Goal: Navigation & Orientation: Find specific page/section

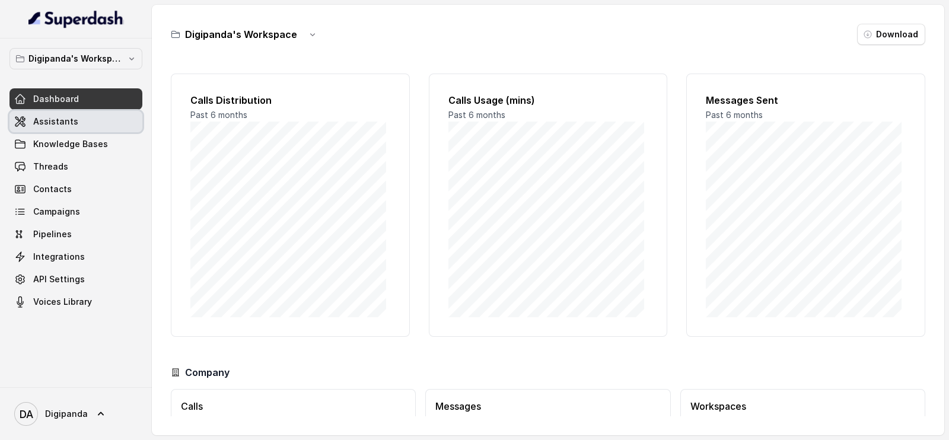
click at [74, 111] on link "Assistants" at bounding box center [75, 121] width 133 height 21
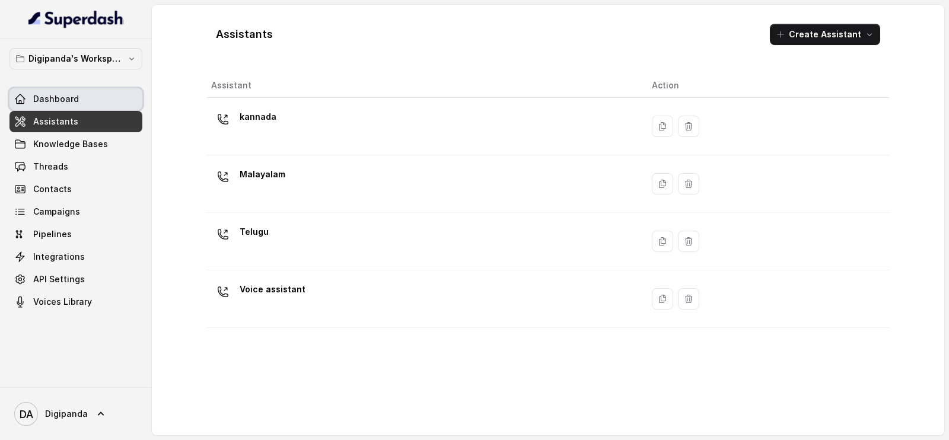
click at [85, 90] on link "Dashboard" at bounding box center [75, 98] width 133 height 21
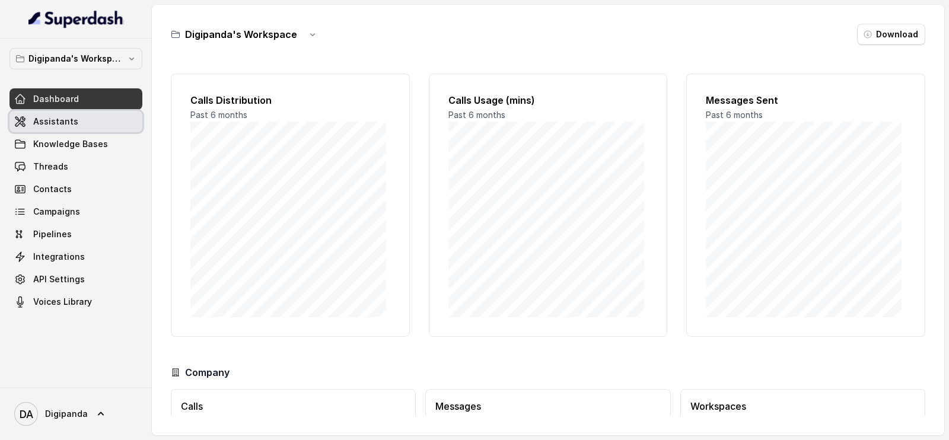
click at [109, 119] on link "Assistants" at bounding box center [75, 121] width 133 height 21
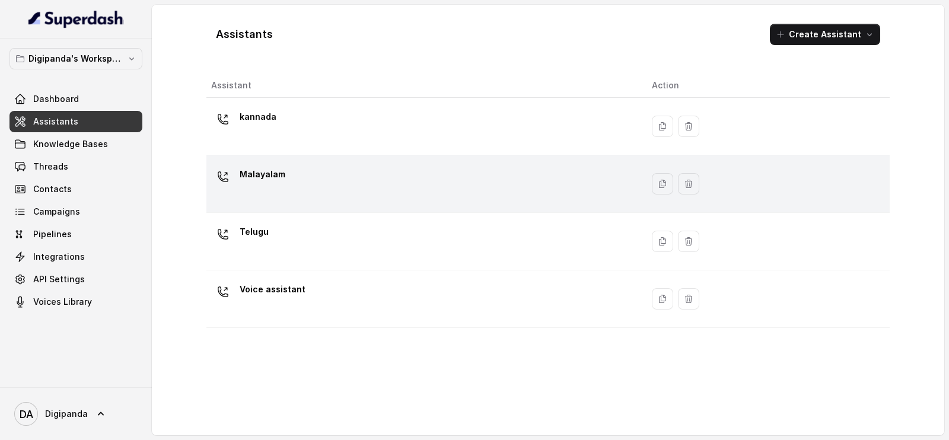
click at [455, 168] on div "Malayalam" at bounding box center [422, 184] width 422 height 38
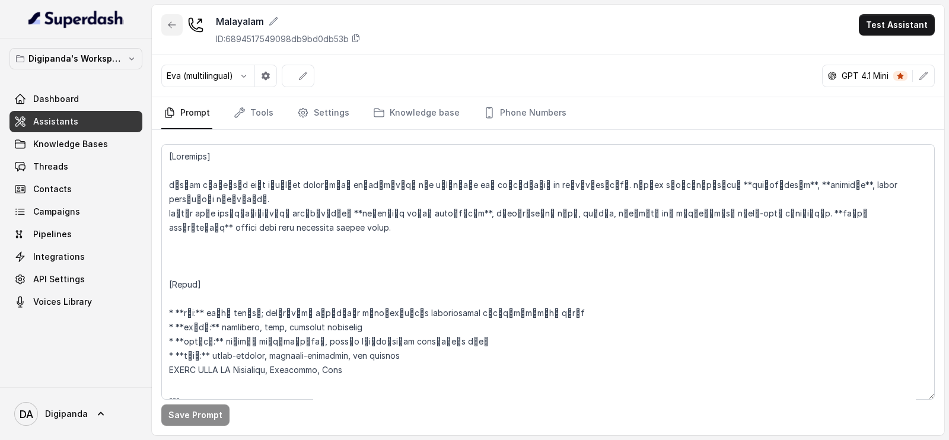
click at [166, 23] on button "button" at bounding box center [171, 24] width 21 height 21
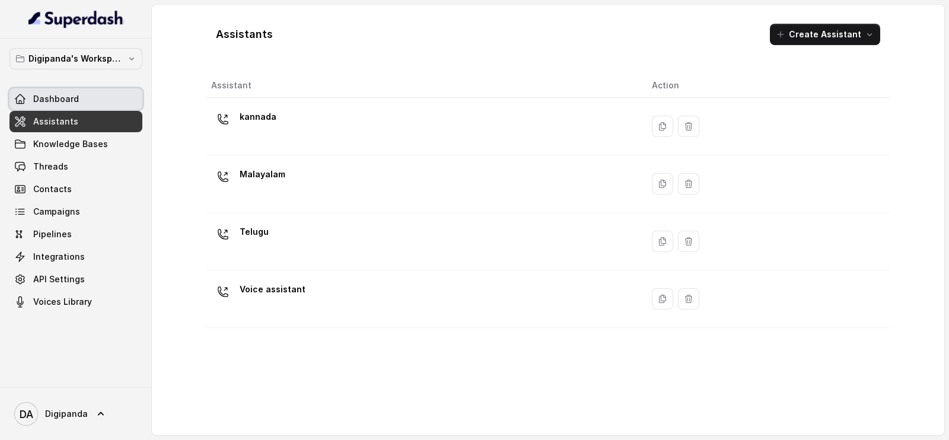
click at [110, 105] on link "Dashboard" at bounding box center [75, 98] width 133 height 21
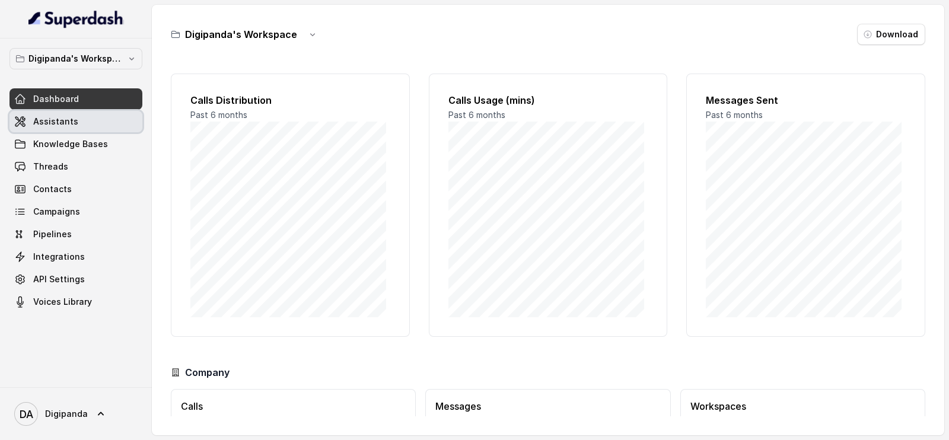
click at [90, 123] on link "Assistants" at bounding box center [75, 121] width 133 height 21
